Goal: Task Accomplishment & Management: Use online tool/utility

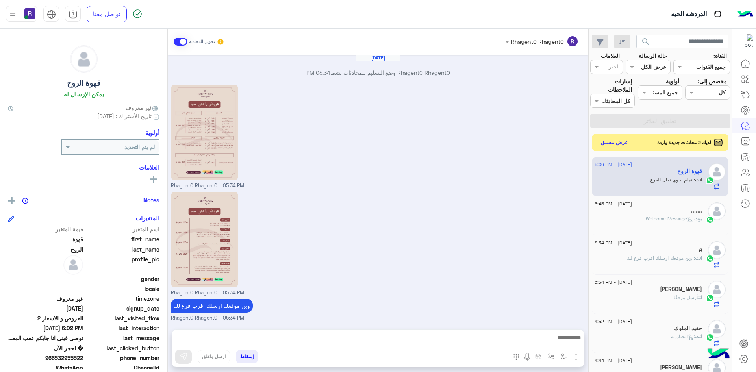
scroll to position [594, 0]
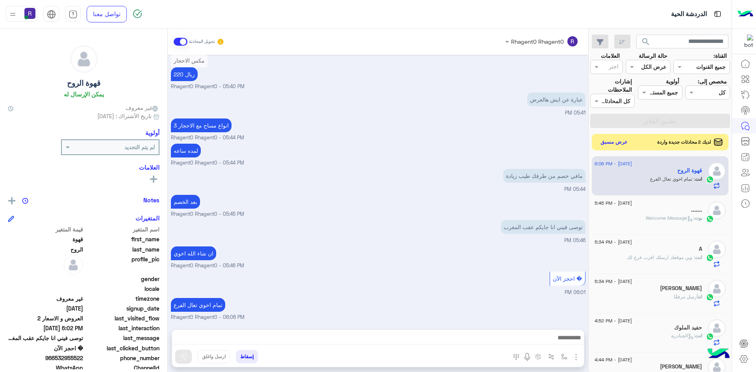
click at [616, 143] on button "عرض مسبق" at bounding box center [614, 142] width 33 height 11
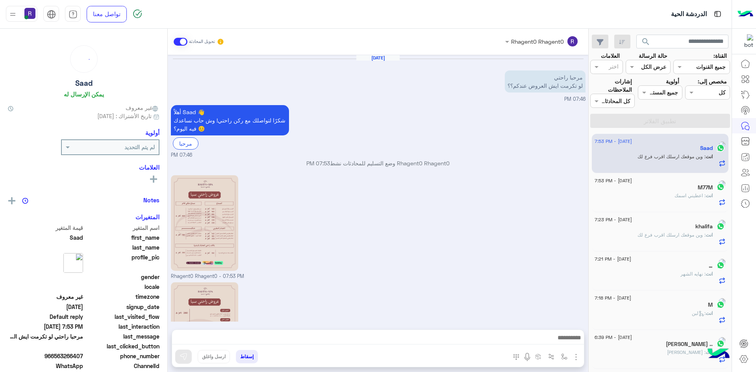
scroll to position [105, 0]
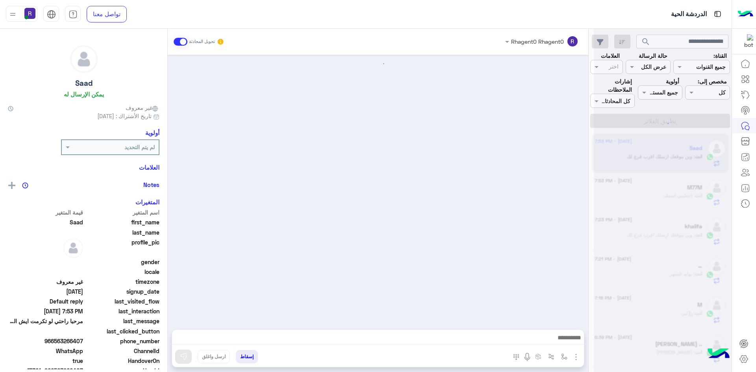
scroll to position [105, 0]
